Goal: Task Accomplishment & Management: Manage account settings

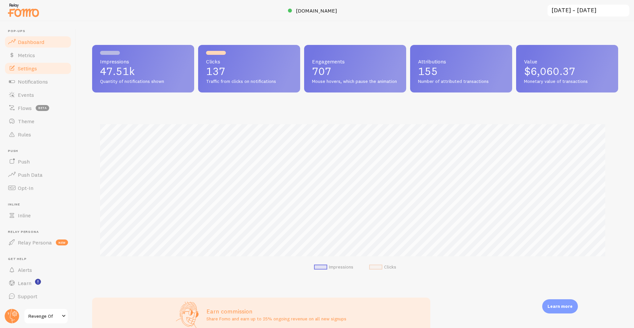
click at [41, 72] on link "Settings" at bounding box center [38, 68] width 68 height 13
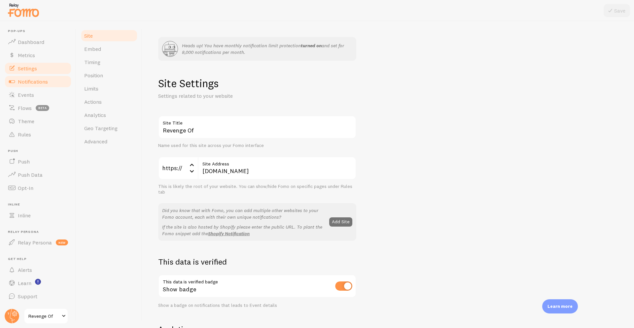
click at [37, 82] on span "Notifications" at bounding box center [33, 81] width 30 height 7
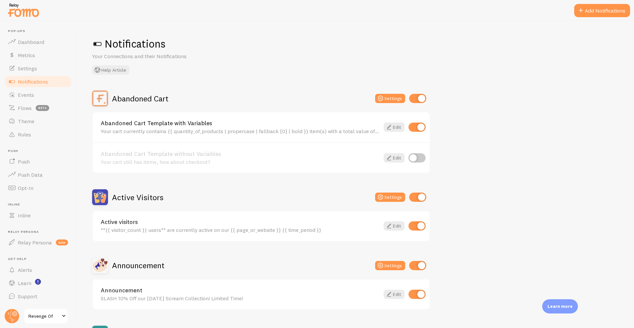
click at [165, 105] on div "Abandoned Cart" at bounding box center [130, 98] width 76 height 16
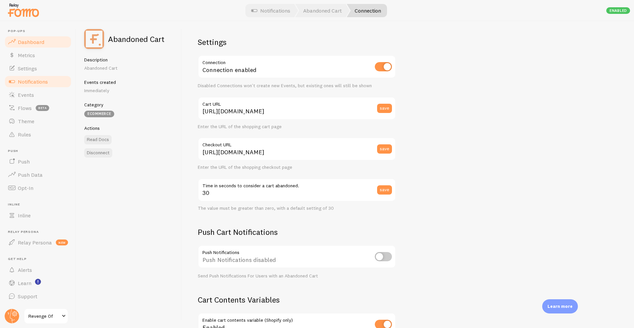
click at [46, 37] on link "Dashboard" at bounding box center [38, 41] width 68 height 13
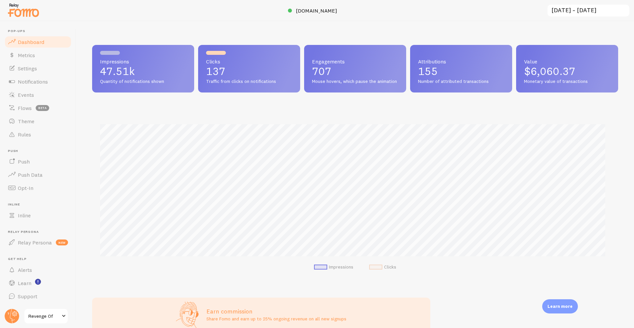
scroll to position [173, 521]
click at [312, 12] on span "[DOMAIN_NAME]" at bounding box center [316, 10] width 41 height 7
click at [56, 77] on link "Notifications" at bounding box center [38, 81] width 68 height 13
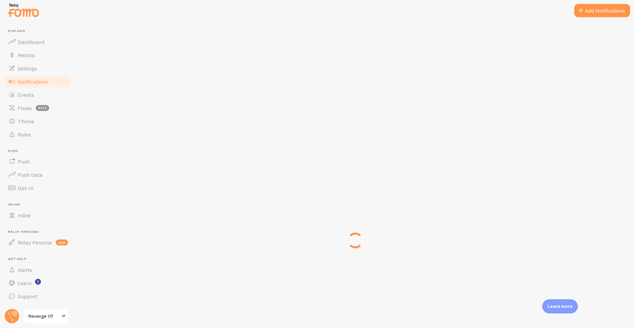
scroll to position [188, 0]
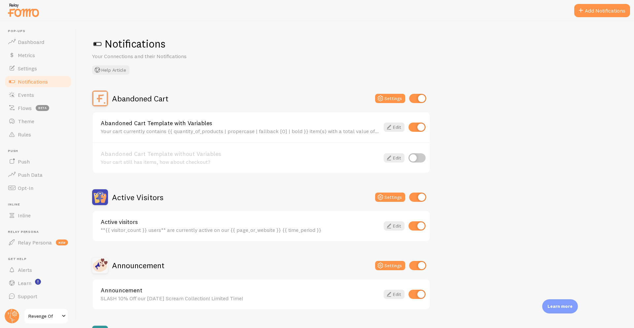
click at [132, 193] on h2 "Active Visitors" at bounding box center [137, 197] width 51 height 10
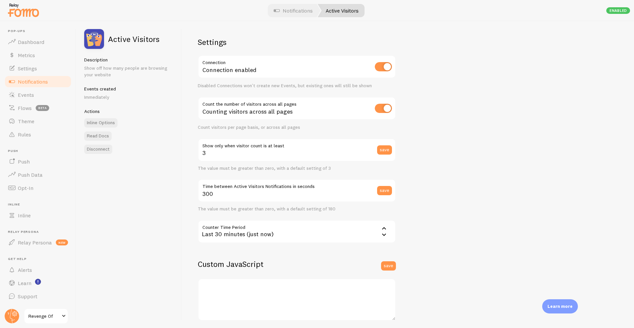
click at [31, 83] on span "Notifications" at bounding box center [33, 81] width 30 height 7
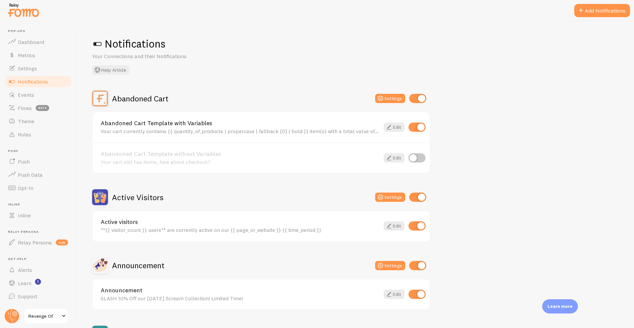
click at [142, 97] on h2 "Abandoned Cart" at bounding box center [140, 98] width 56 height 10
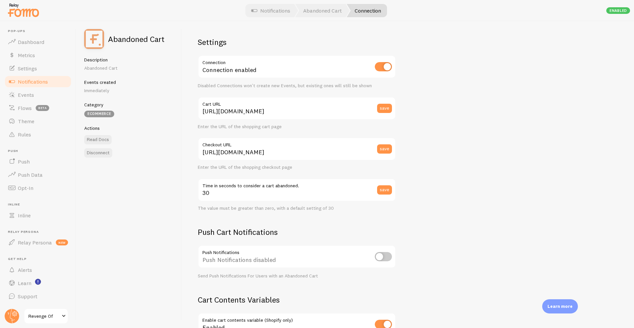
click at [425, 248] on div "Settings Connection Connection enabled Disabled Connections won't create new Ev…" at bounding box center [408, 174] width 452 height 307
click at [39, 82] on span "Notifications" at bounding box center [33, 81] width 30 height 7
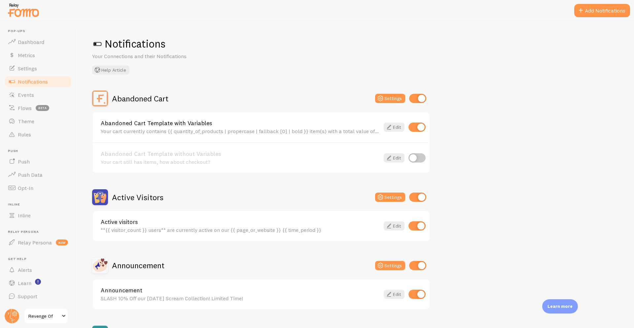
click at [159, 99] on h2 "Abandoned Cart" at bounding box center [140, 98] width 56 height 10
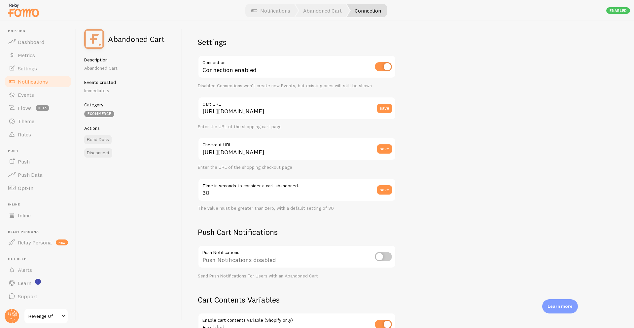
click at [420, 154] on div "Settings Connection Connection enabled Disabled Connections won't create new Ev…" at bounding box center [408, 174] width 452 height 307
click at [137, 42] on h2 "Abandoned Cart" at bounding box center [136, 39] width 56 height 8
copy h2 "Abandoned"
